Goal: Task Accomplishment & Management: Manage account settings

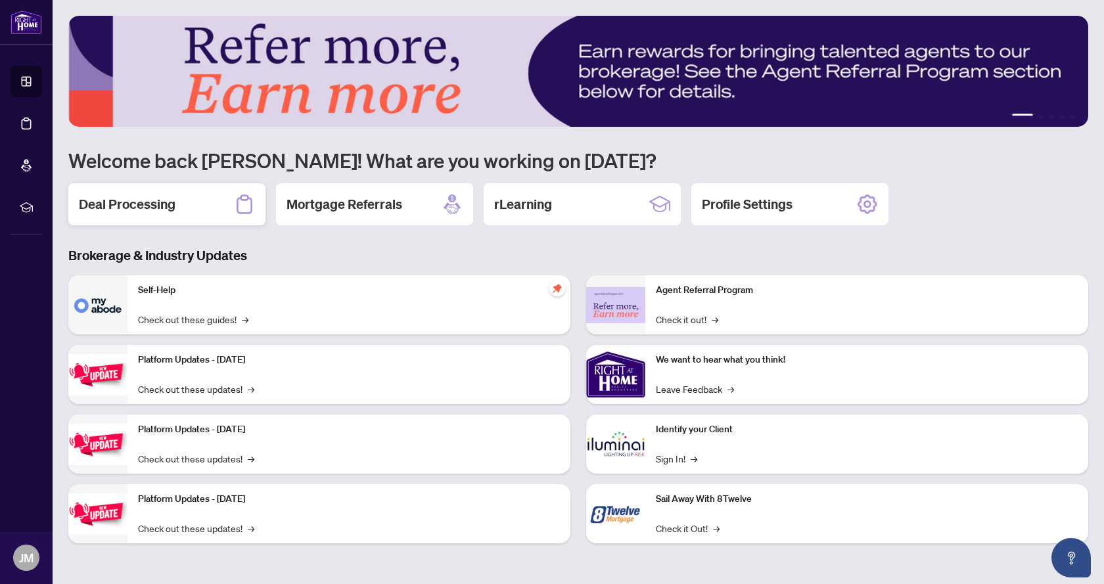
click at [141, 210] on h2 "Deal Processing" at bounding box center [127, 204] width 97 height 18
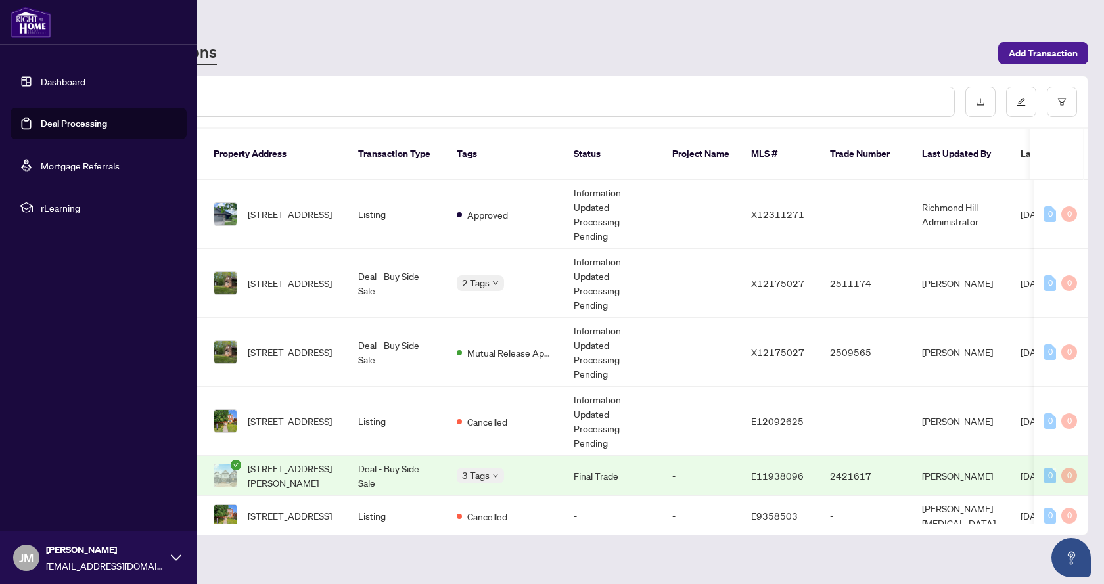
click at [174, 564] on div "[PERSON_NAME] [PERSON_NAME][EMAIL_ADDRESS][DOMAIN_NAME]" at bounding box center [98, 558] width 197 height 53
click at [68, 482] on button "Logout" at bounding box center [99, 480] width 176 height 22
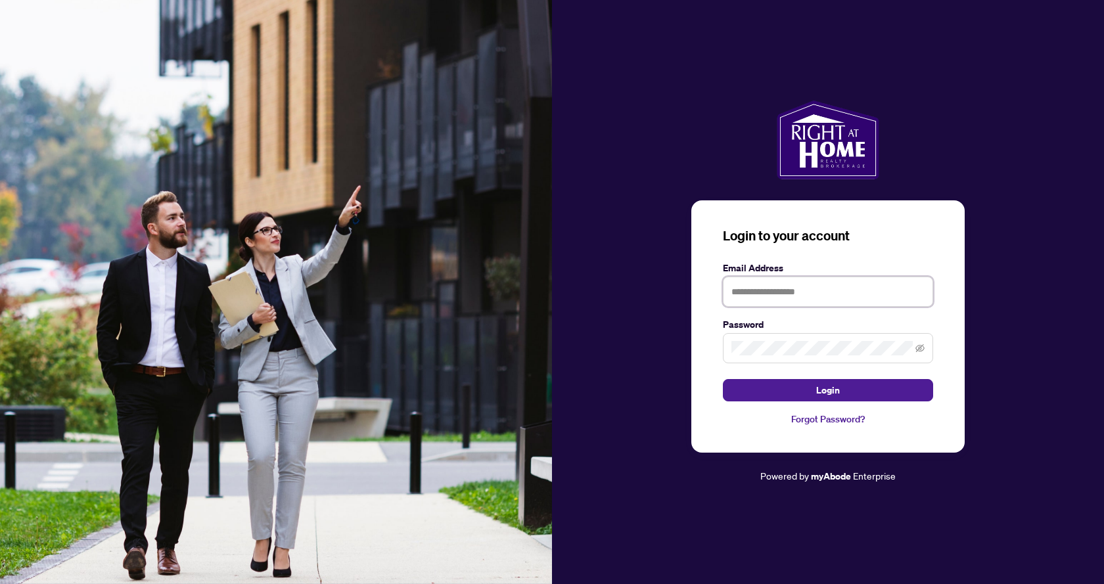
type input "**********"
